Goal: Check status: Check status

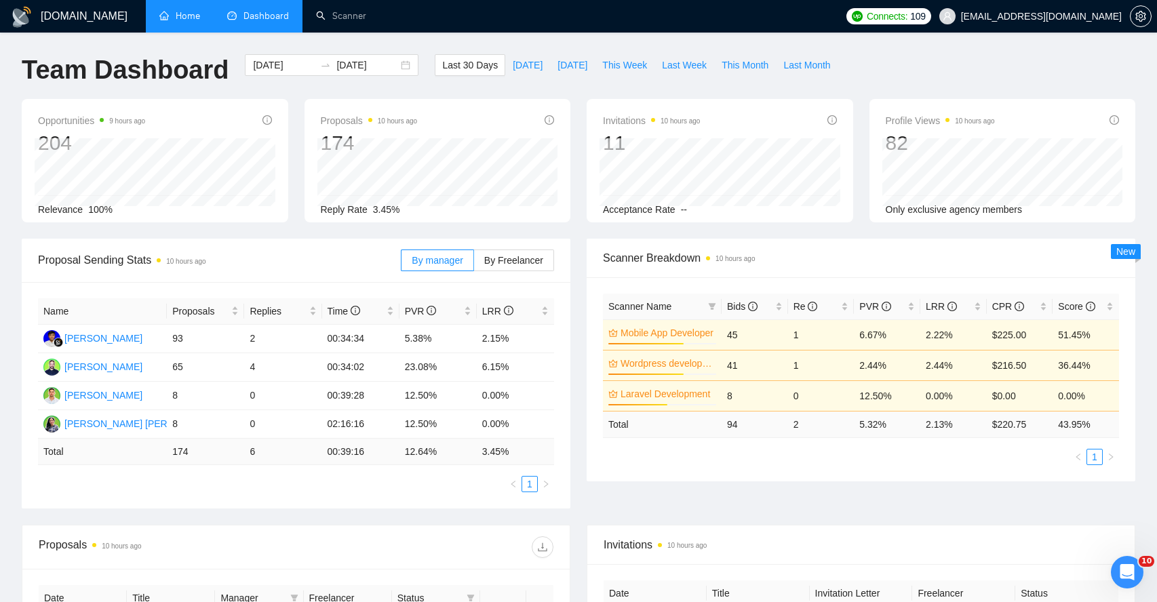
click at [178, 18] on link "Home" at bounding box center [179, 16] width 41 height 12
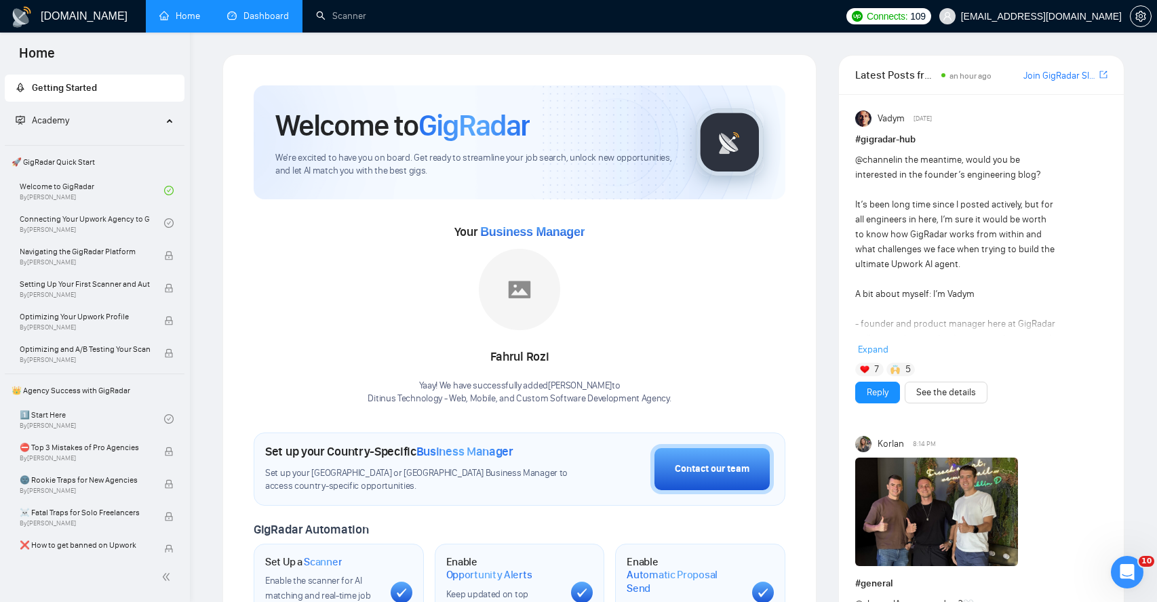
click at [247, 11] on link "Dashboard" at bounding box center [258, 16] width 62 height 12
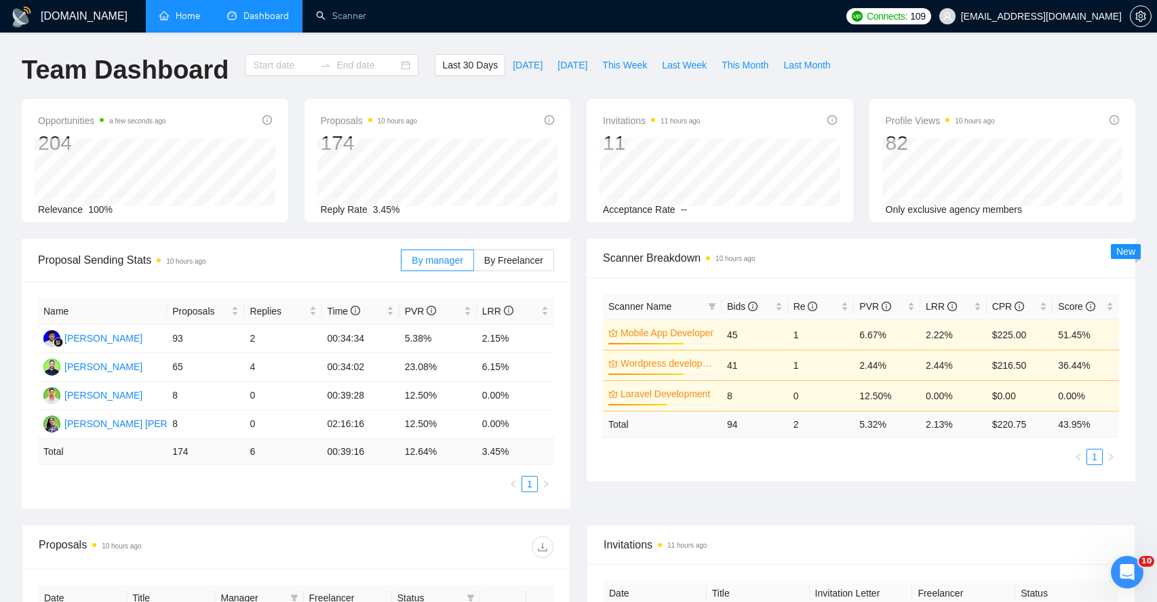
type input "[DATE]"
click at [189, 20] on link "Home" at bounding box center [179, 16] width 41 height 12
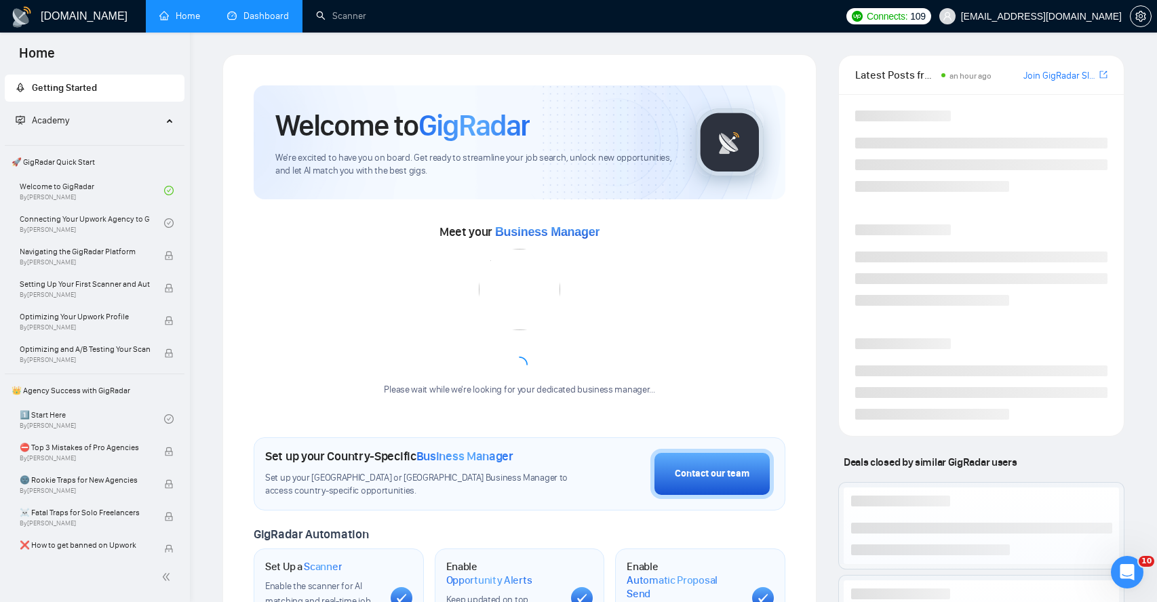
click at [247, 21] on link "Dashboard" at bounding box center [258, 16] width 62 height 12
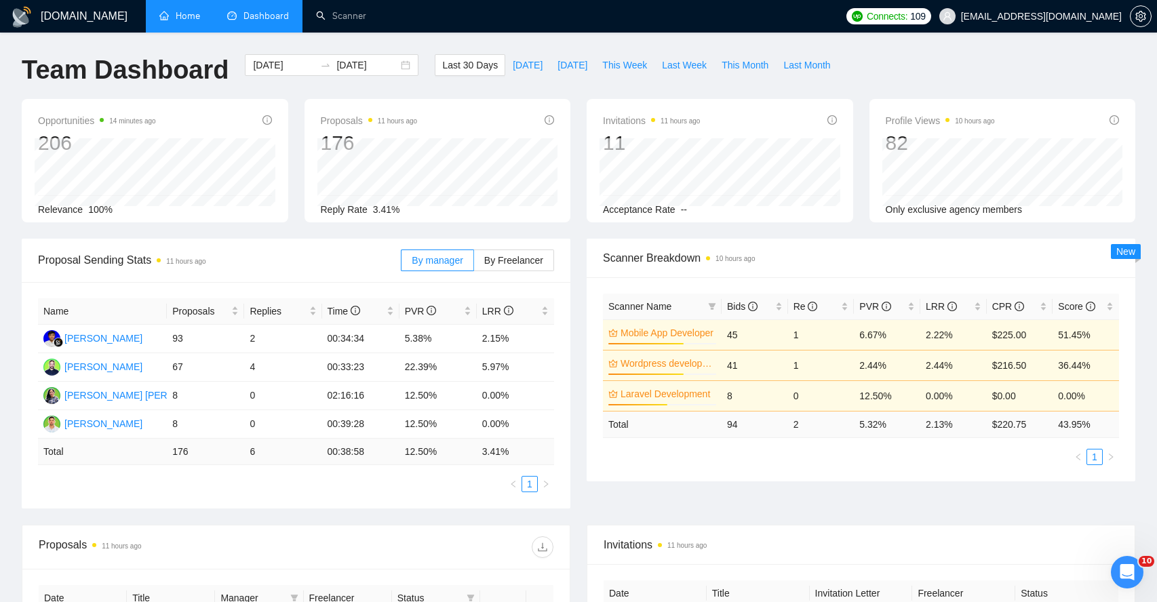
click at [191, 20] on link "Home" at bounding box center [179, 16] width 41 height 12
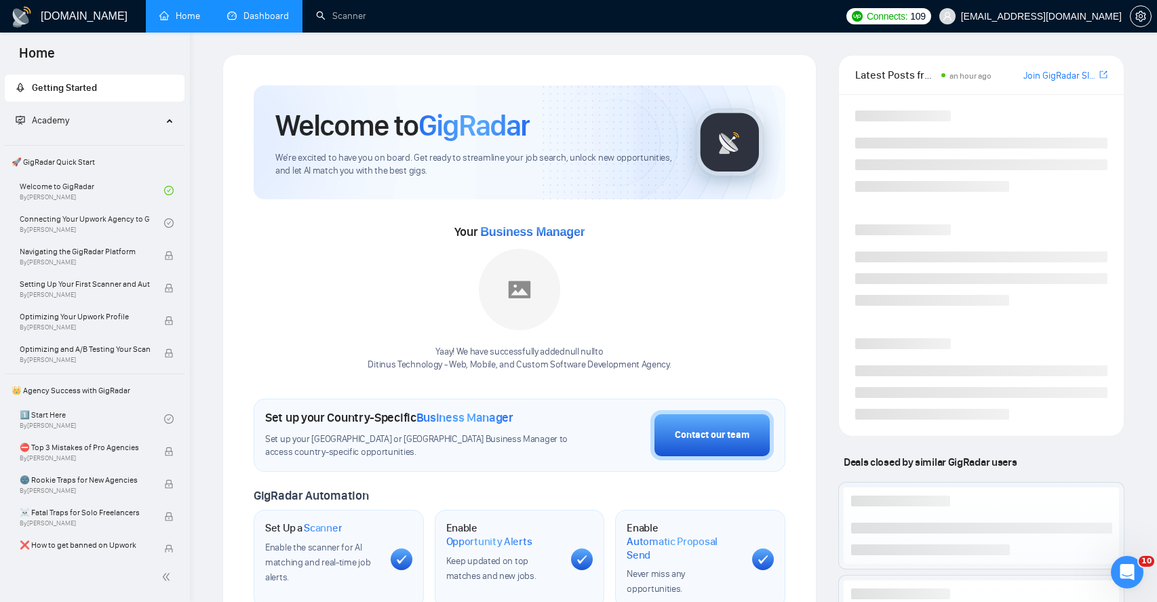
click at [248, 17] on link "Dashboard" at bounding box center [258, 16] width 62 height 12
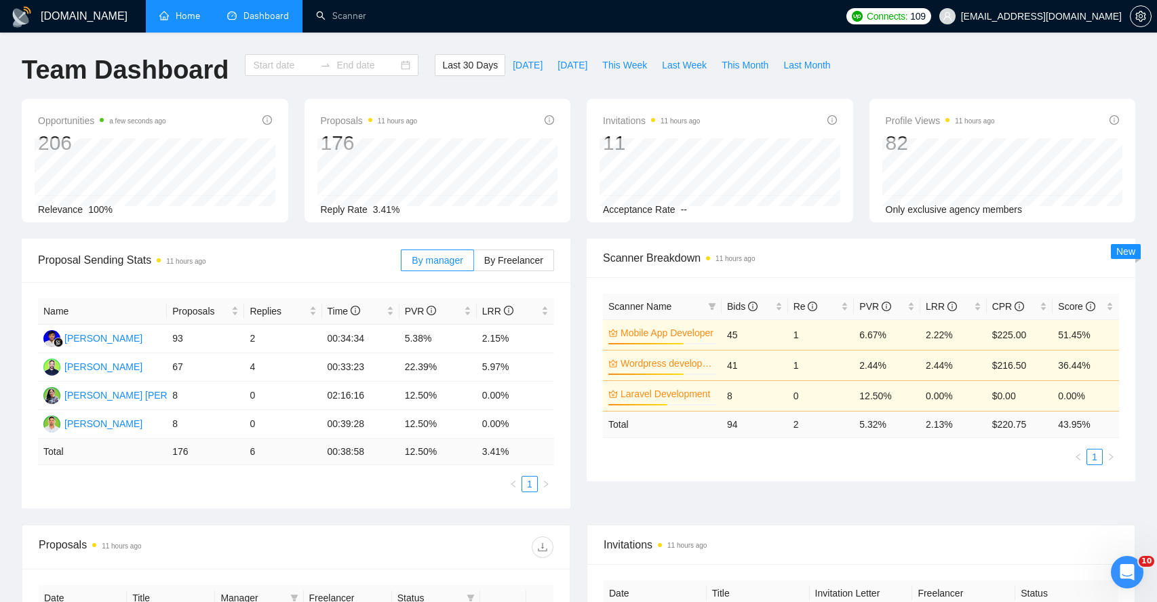
type input "[DATE]"
click at [180, 22] on link "Home" at bounding box center [179, 16] width 41 height 12
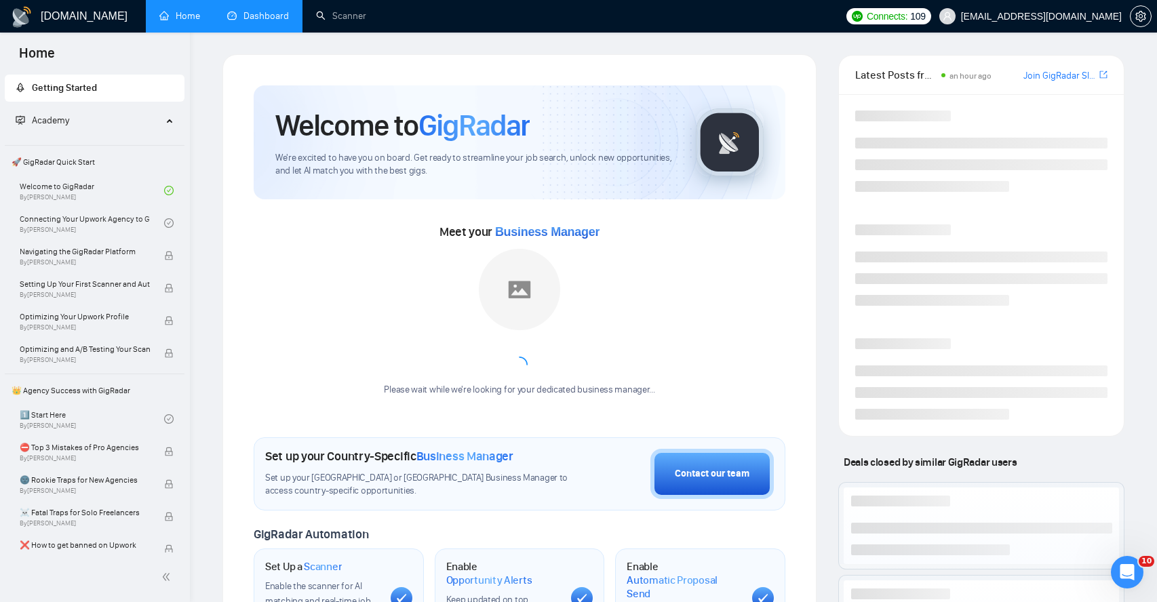
click at [254, 18] on link "Dashboard" at bounding box center [258, 16] width 62 height 12
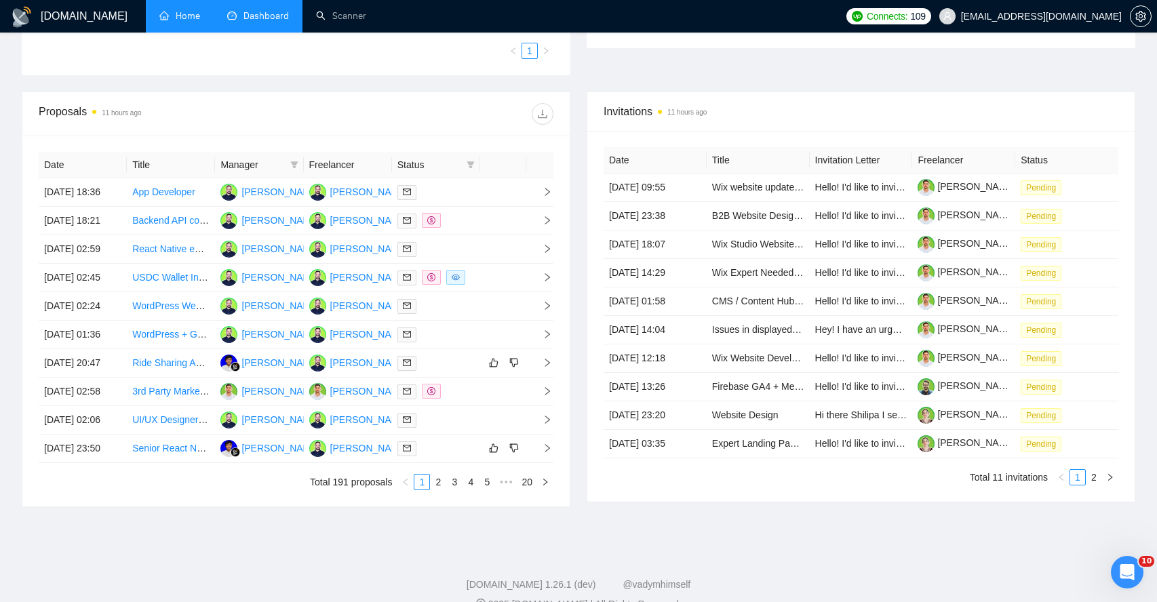
scroll to position [452, 0]
